Goal: Task Accomplishment & Management: Manage account settings

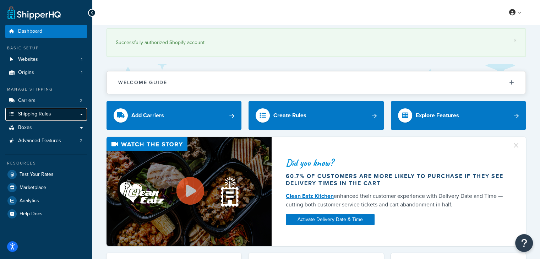
click at [24, 111] on span "Shipping Rules" at bounding box center [34, 114] width 33 height 6
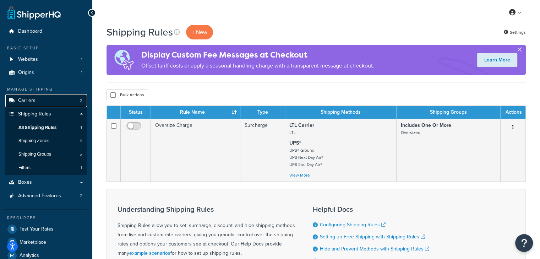
click at [32, 103] on span "Carriers" at bounding box center [26, 101] width 17 height 6
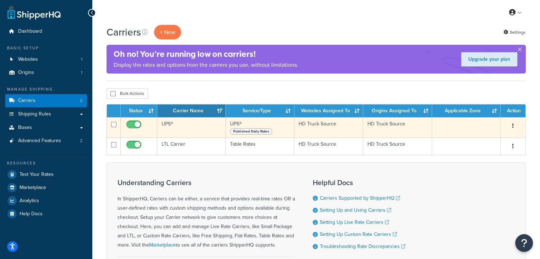
click at [171, 125] on td "UPS®" at bounding box center [191, 127] width 68 height 20
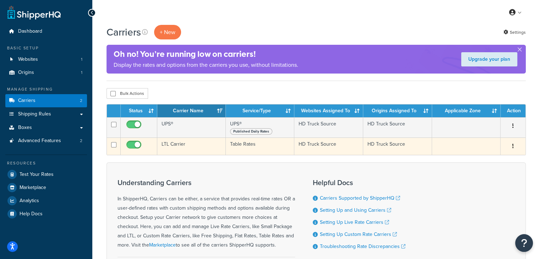
click at [174, 146] on td "LTL Carrier" at bounding box center [191, 145] width 68 height 17
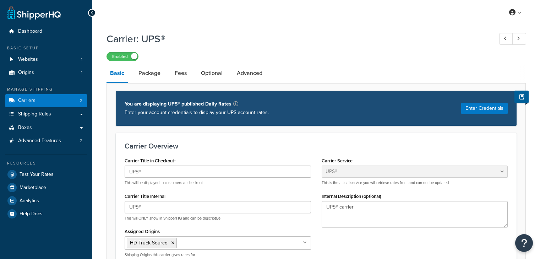
select select "ups"
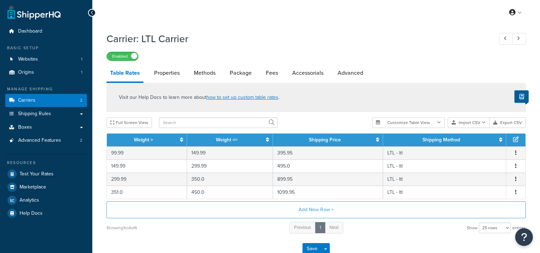
select select "25"
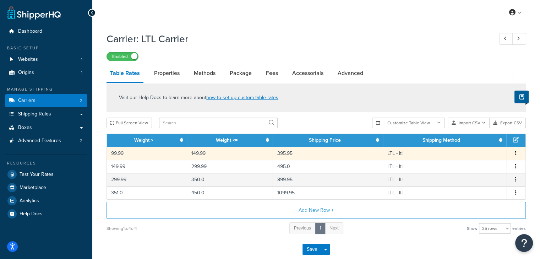
click at [290, 154] on td "395.95" at bounding box center [328, 153] width 110 height 13
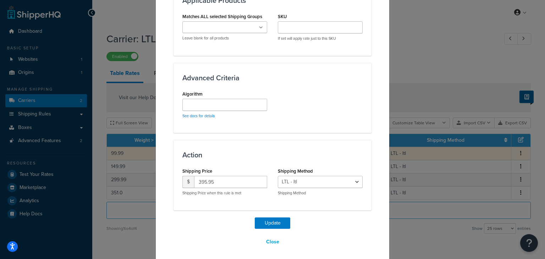
scroll to position [463, 0]
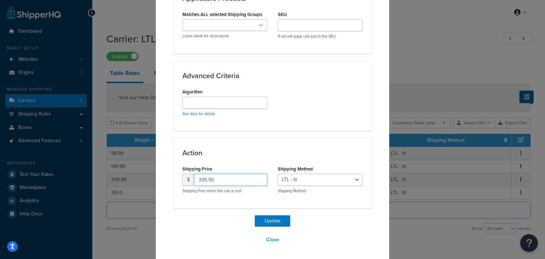
drag, startPoint x: 224, startPoint y: 180, endPoint x: 194, endPoint y: 178, distance: 29.8
click at [194, 178] on input "395.95" at bounding box center [230, 180] width 73 height 12
type input "285.95"
click at [260, 219] on button "Update" at bounding box center [272, 220] width 35 height 11
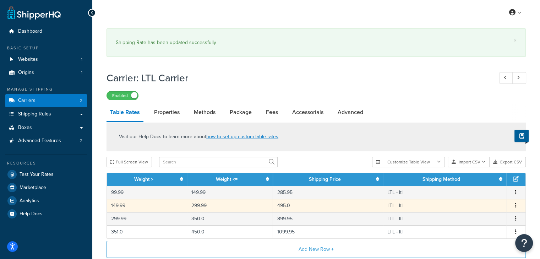
click at [288, 205] on td "495.0" at bounding box center [328, 205] width 110 height 13
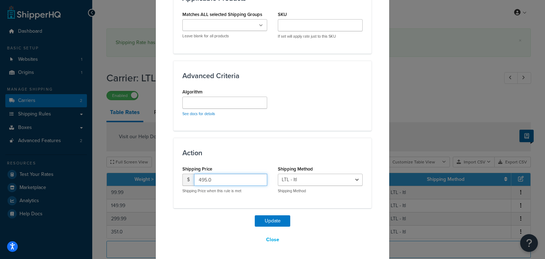
click at [217, 176] on input "495.0" at bounding box center [230, 180] width 73 height 12
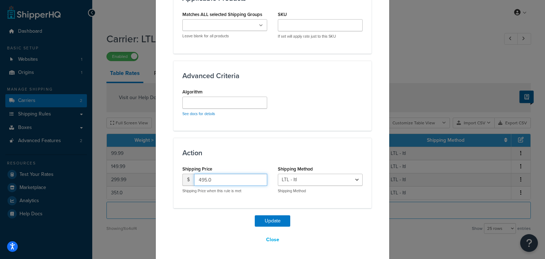
drag, startPoint x: 217, startPoint y: 176, endPoint x: 194, endPoint y: 175, distance: 22.8
click at [194, 175] on input "495.0" at bounding box center [230, 180] width 73 height 12
type input "395.95"
click at [267, 218] on button "Update" at bounding box center [272, 220] width 35 height 11
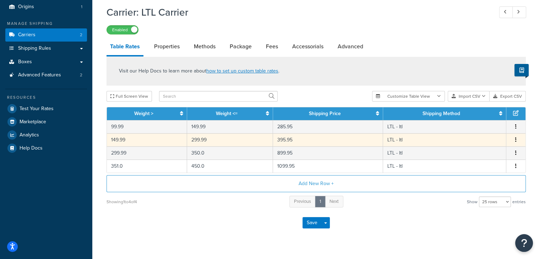
scroll to position [79, 0]
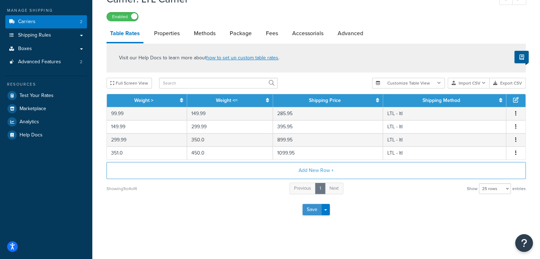
click at [315, 208] on button "Save" at bounding box center [311, 209] width 19 height 11
